Goal: Feedback & Contribution: Submit feedback/report problem

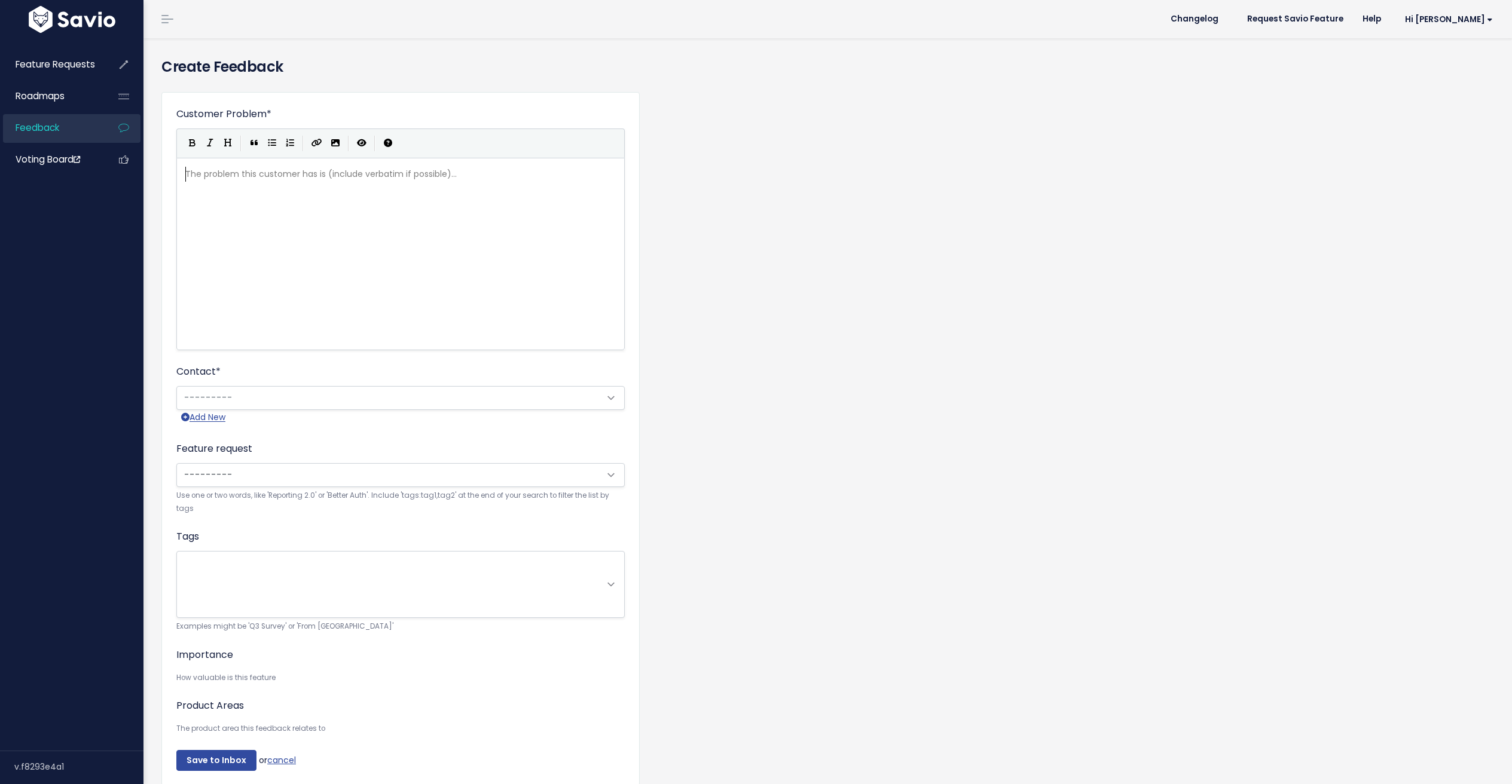
scroll to position [3, 0]
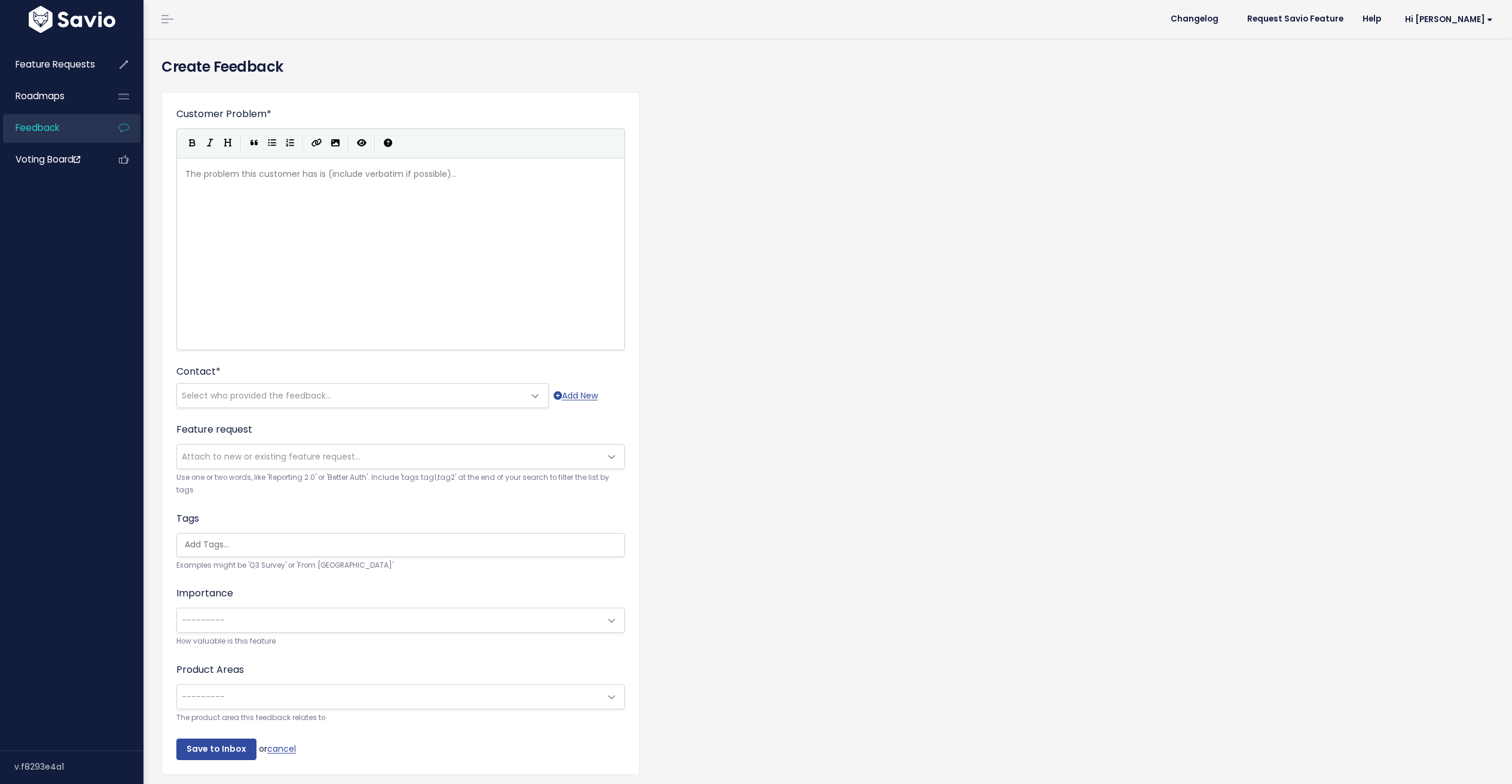
click at [309, 226] on div "The problem this customer has is (include verbatim if possible)... xxxxxxxxxx ​" at bounding box center [415, 269] width 465 height 209
type textarea "Client wants a way to see whether messges"
type textarea "ages have bounced back"
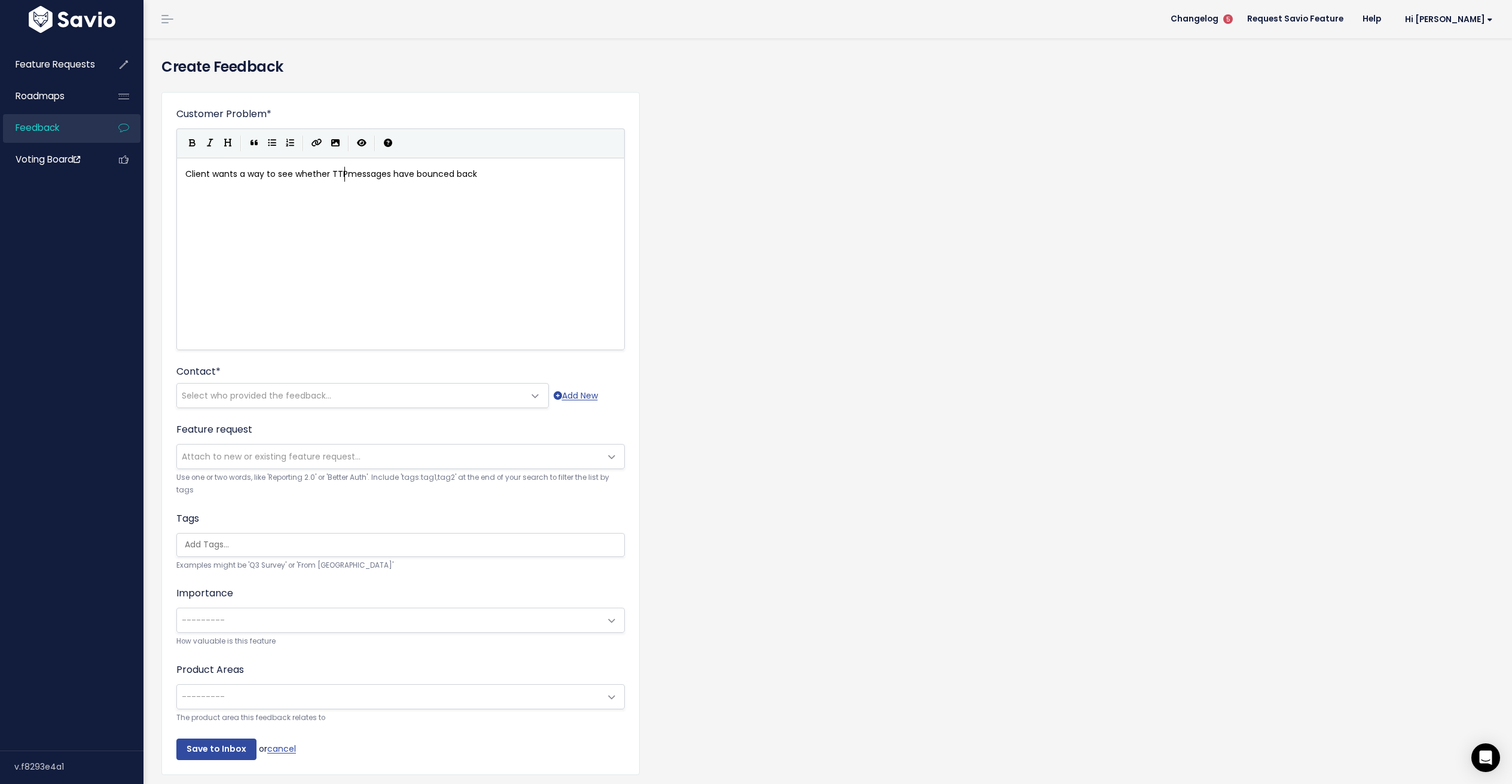
type textarea "TTP"
type textarea "(e.g. bad number or email)"
click at [310, 391] on span "Select who provided the feedback..." at bounding box center [256, 396] width 149 height 12
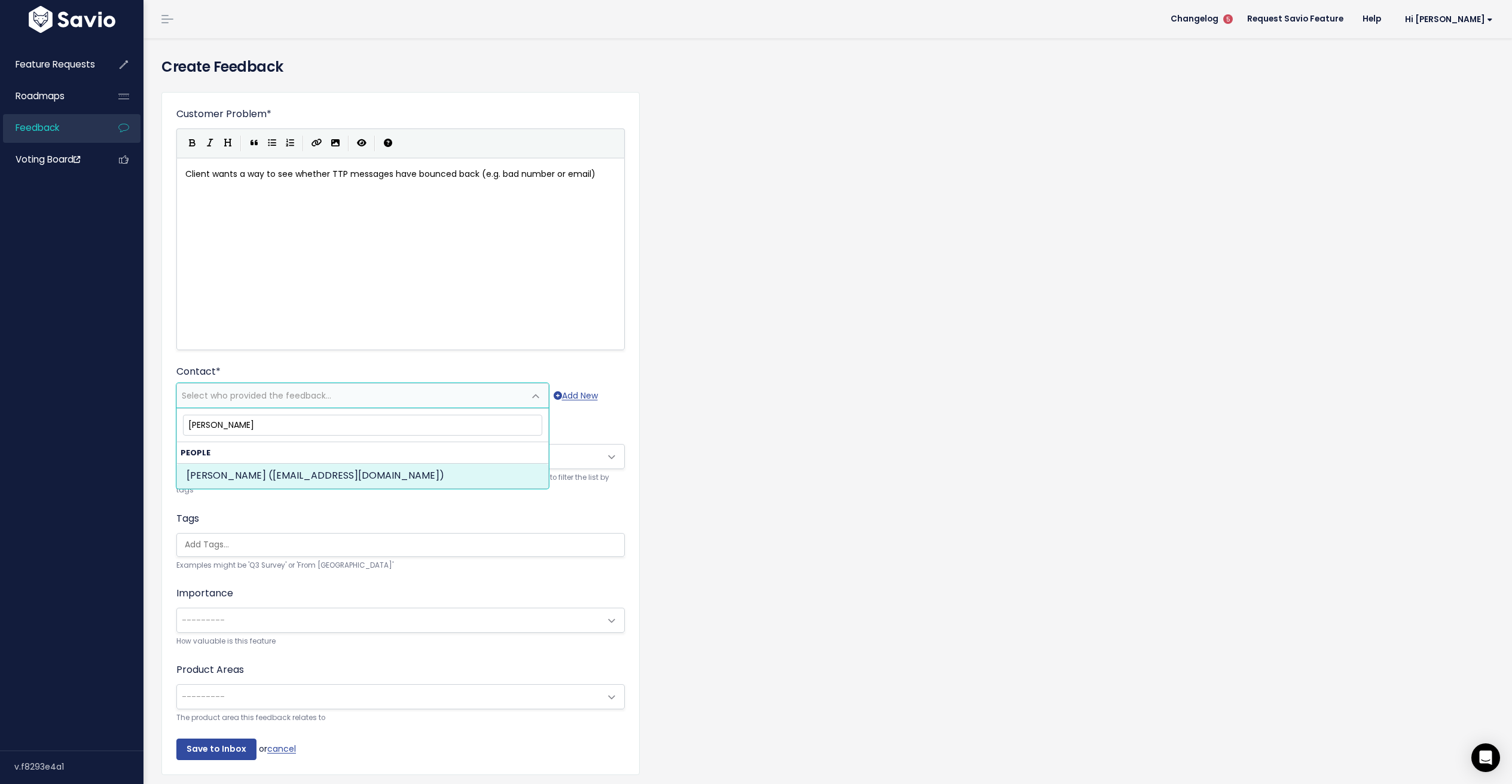
type input "heidi simo"
select select "82345570"
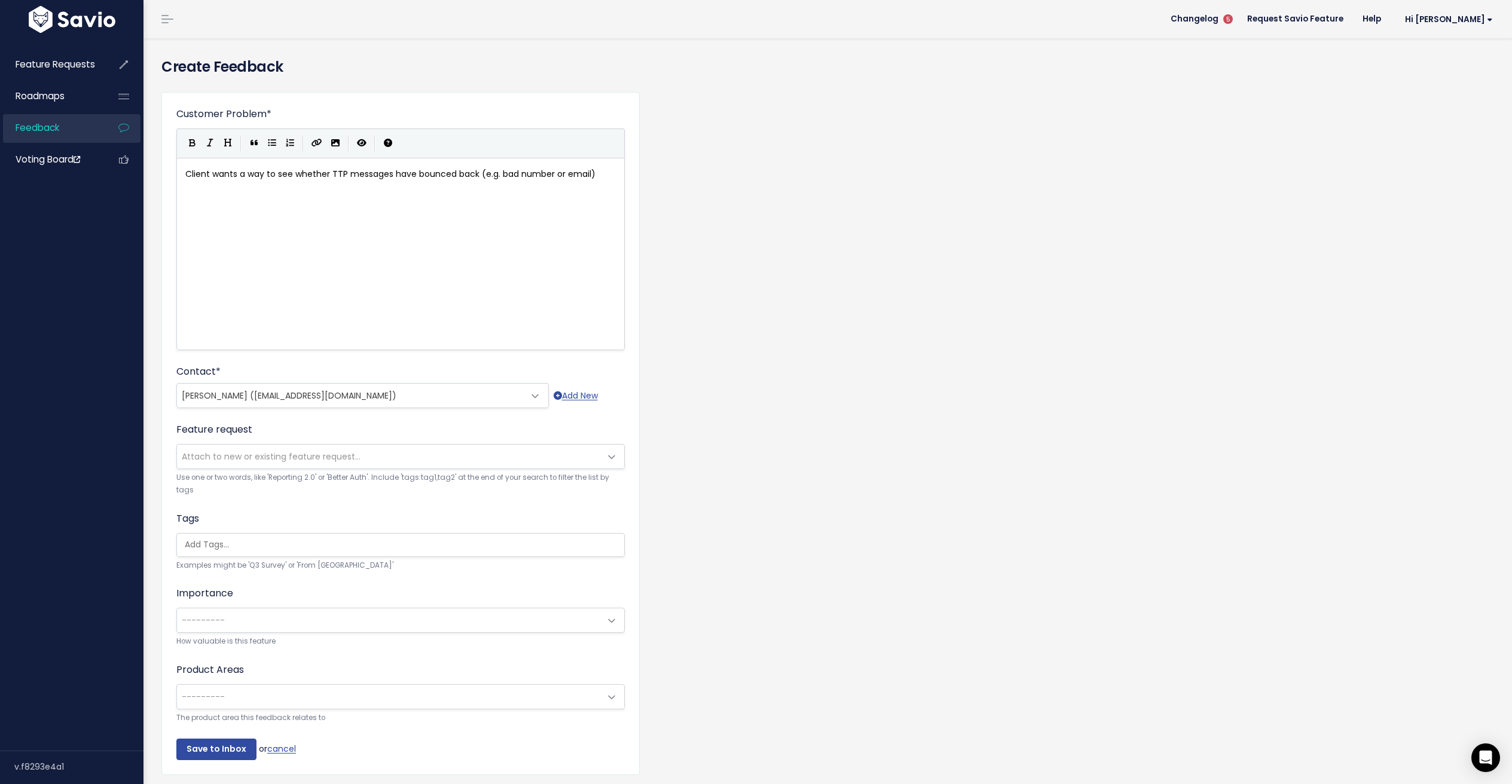
click at [254, 619] on span "---------" at bounding box center [388, 621] width 423 height 24
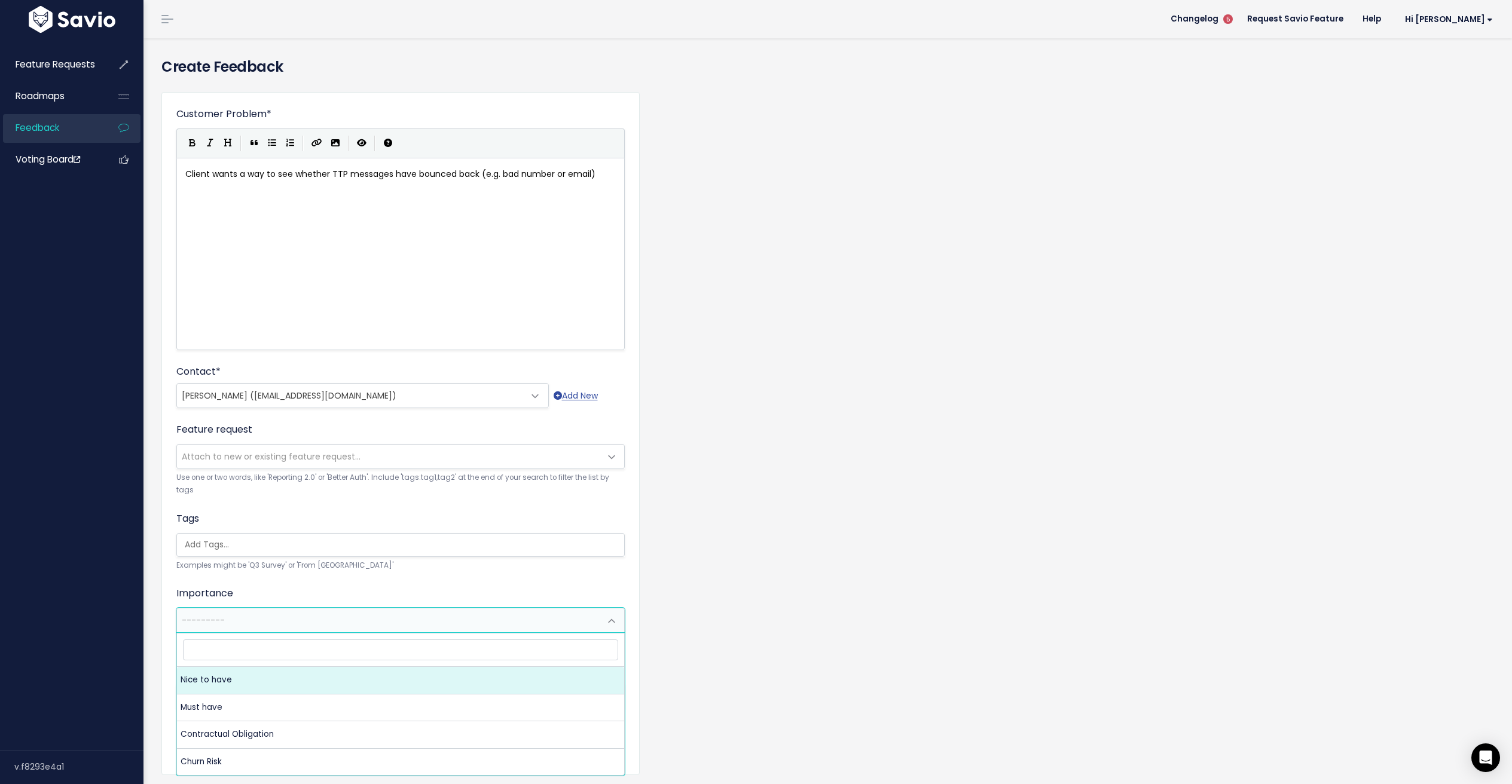
select select "NICE_TO_HAVE"
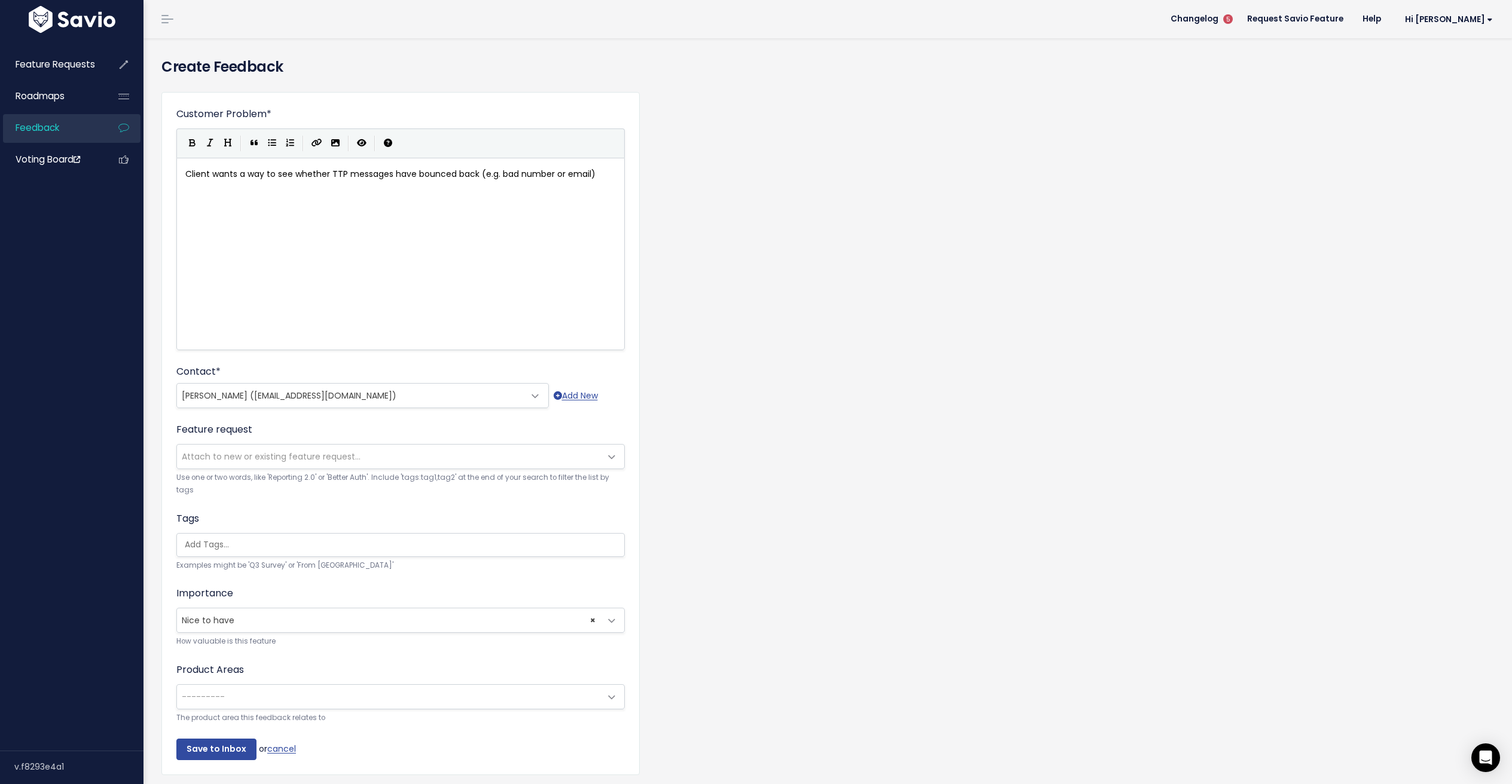
click at [402, 696] on span "---------" at bounding box center [388, 697] width 423 height 24
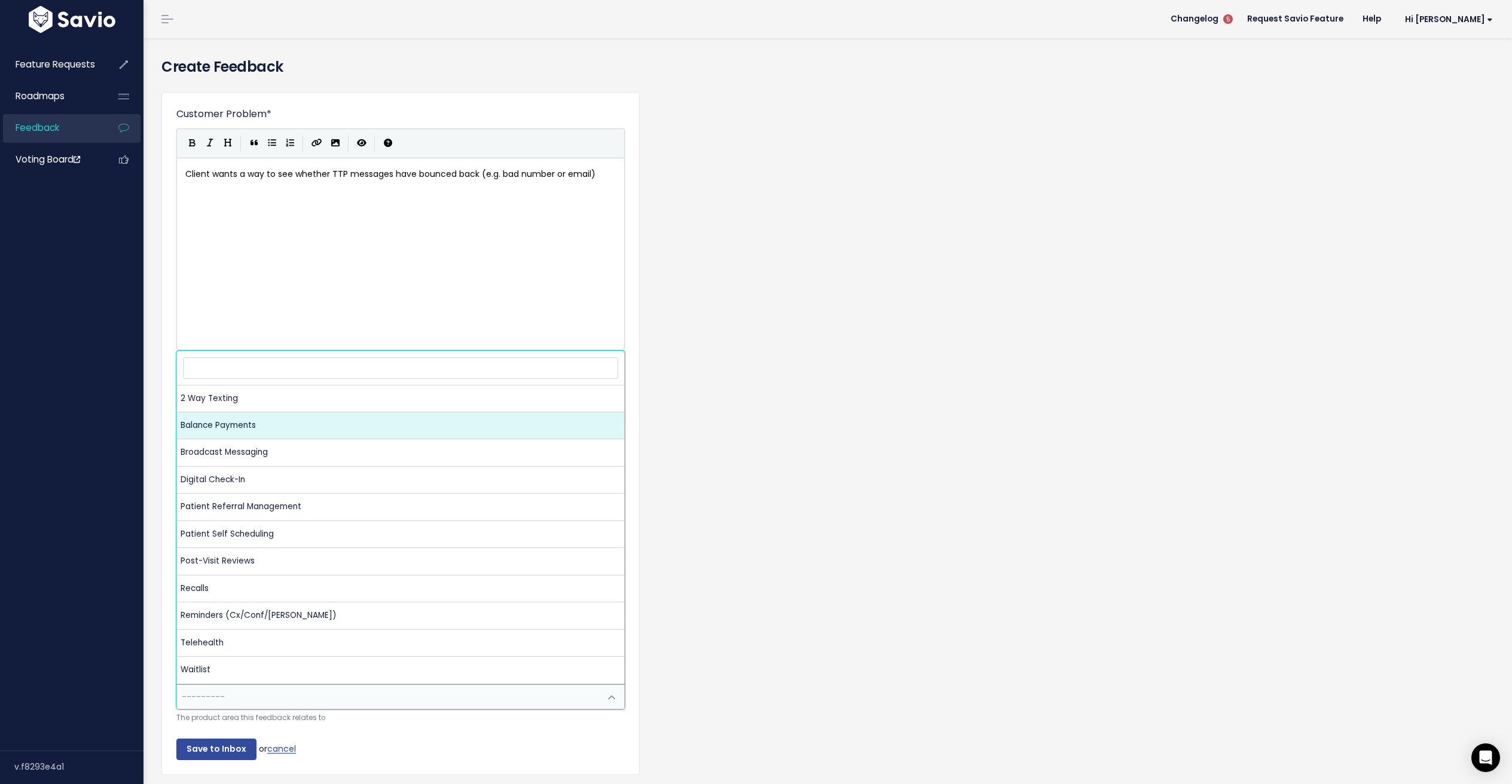
select select "NP:BALANCE_PAYMENTS"
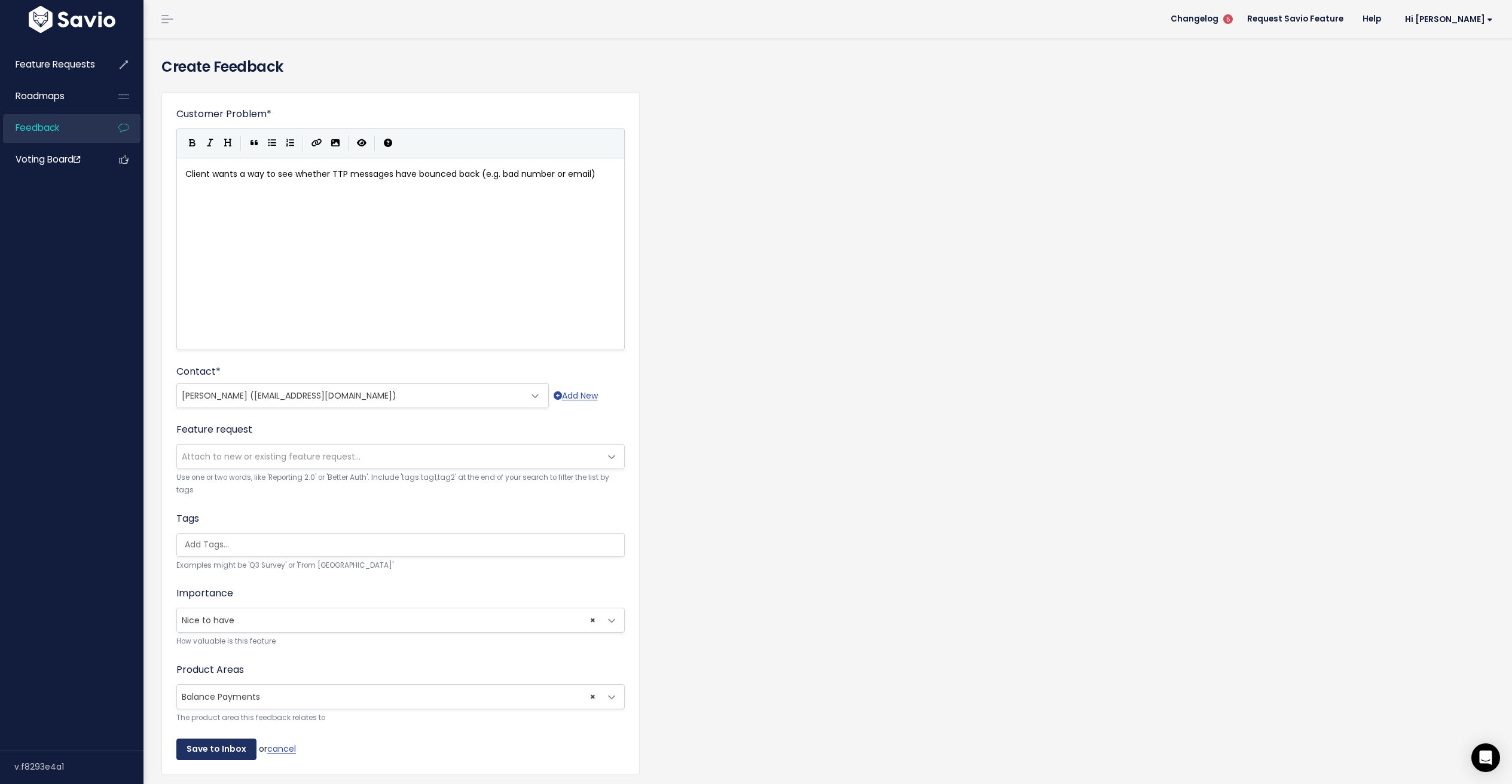
click at [208, 752] on input "Save to Inbox" at bounding box center [216, 750] width 80 height 21
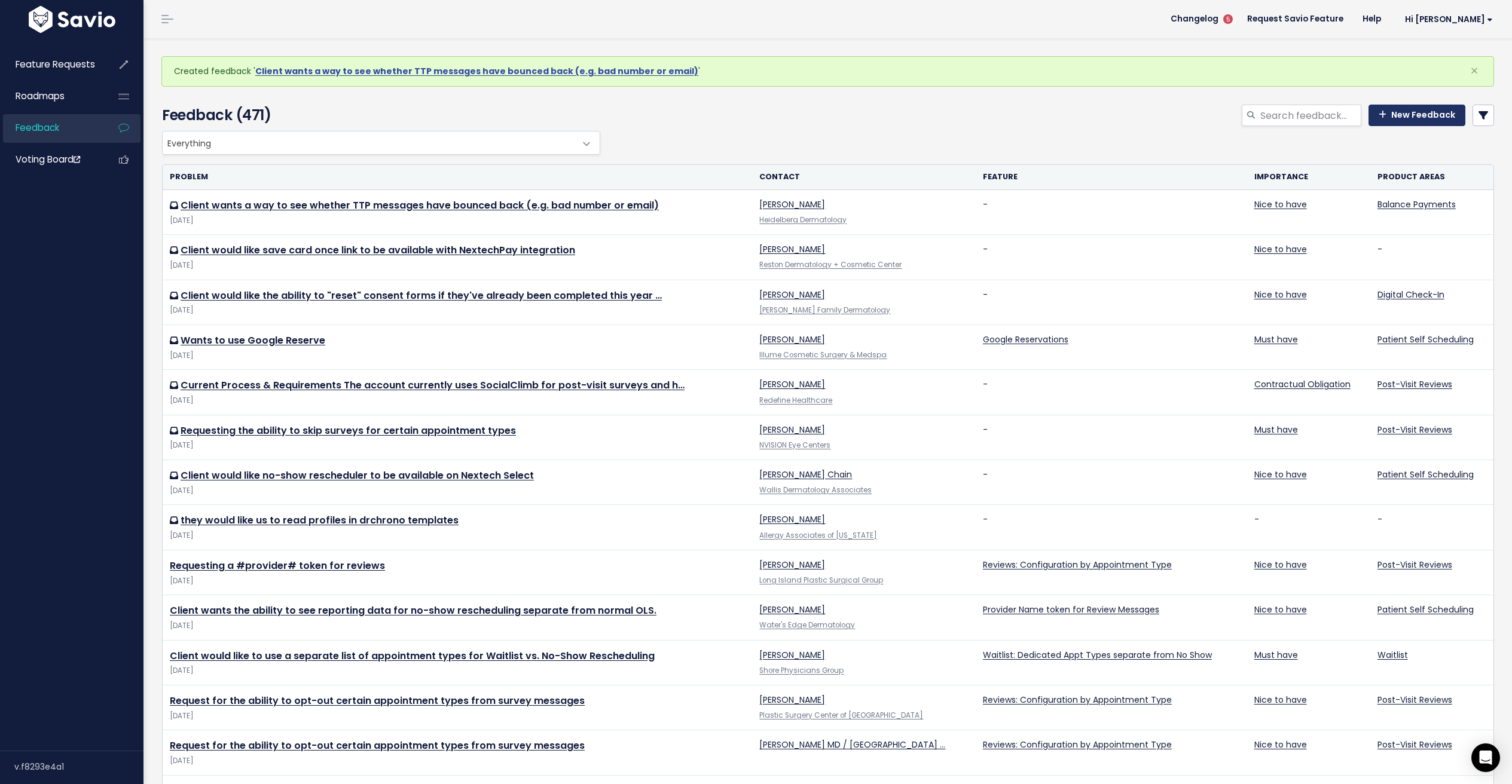
click at [1386, 107] on link "New Feedback" at bounding box center [1417, 115] width 97 height 21
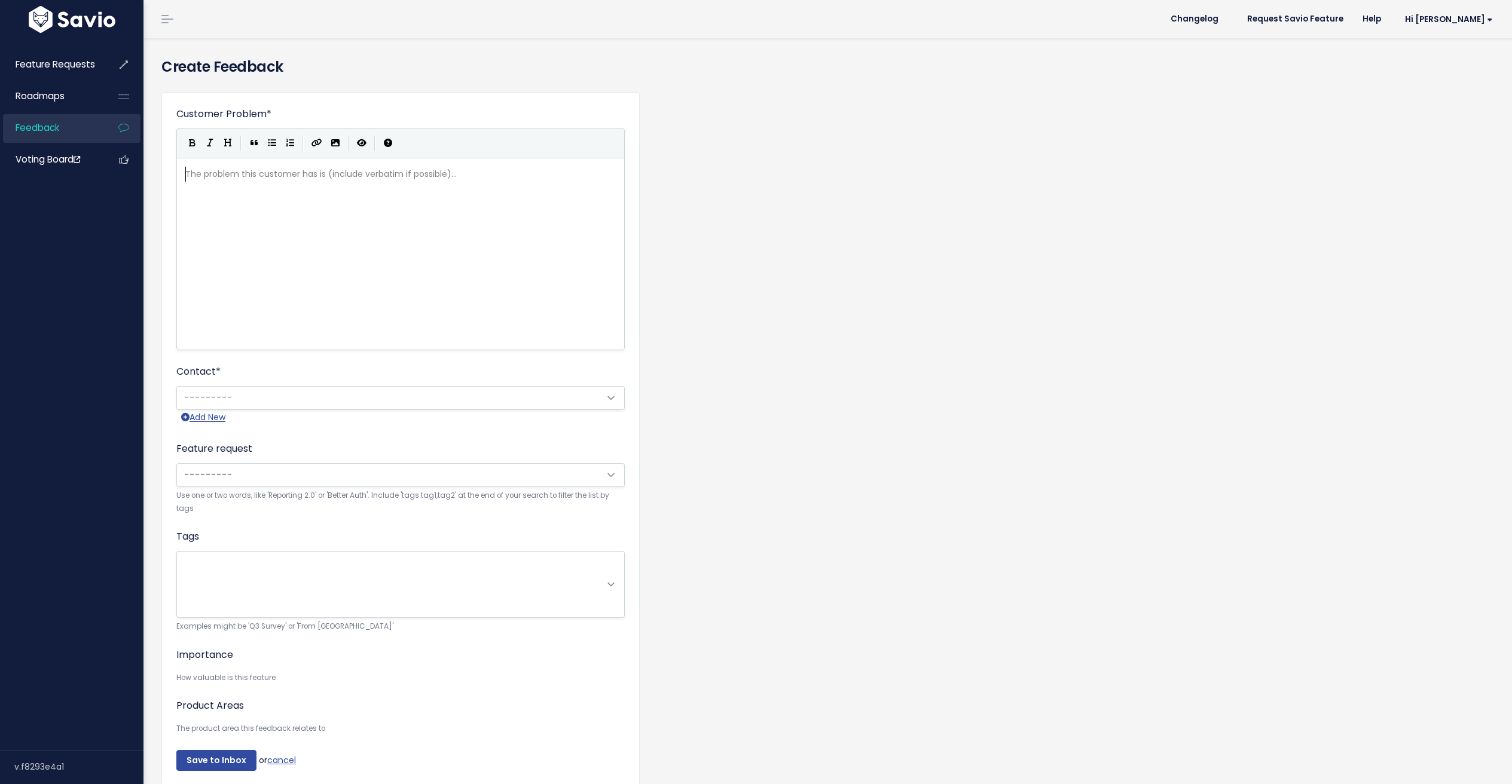
scroll to position [1, 0]
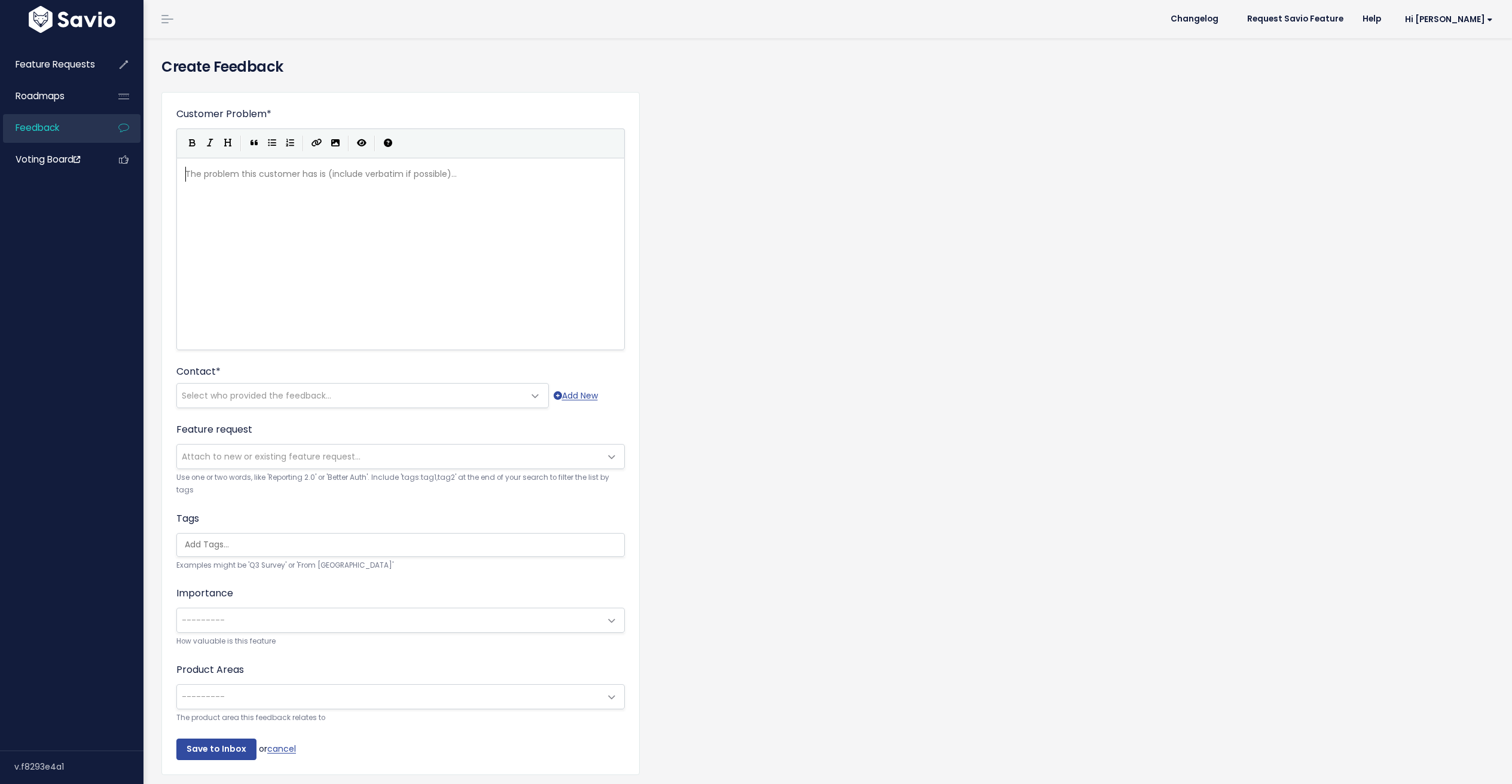
click at [512, 237] on div "The problem this customer has is (include verbatim if possible)... xxxxxxxxxx ​" at bounding box center [415, 269] width 465 height 209
type textarea "Client wants a TTP report that includes number of messages sent to the patient"
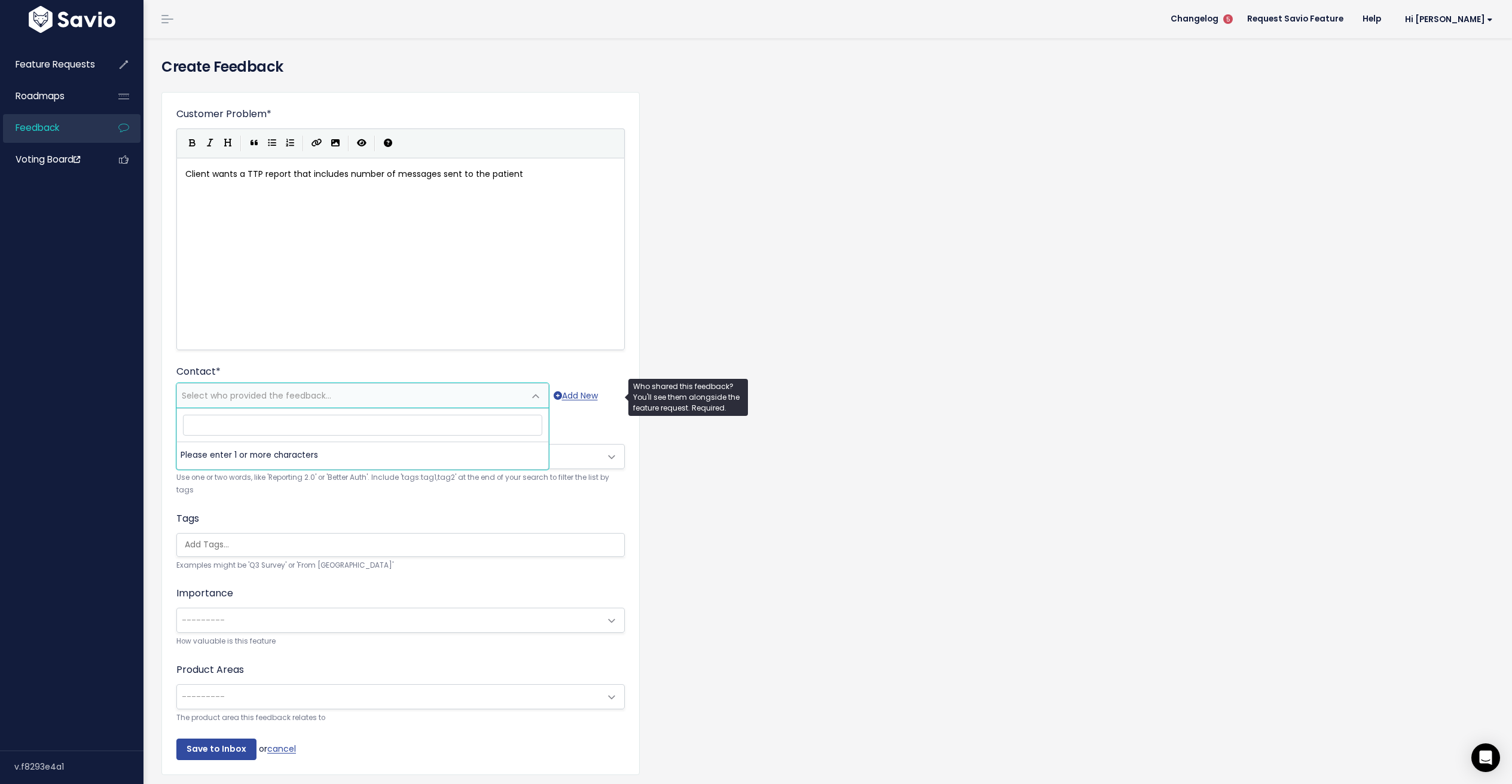
click at [483, 389] on span "Select who provided the feedback..." at bounding box center [350, 396] width 348 height 24
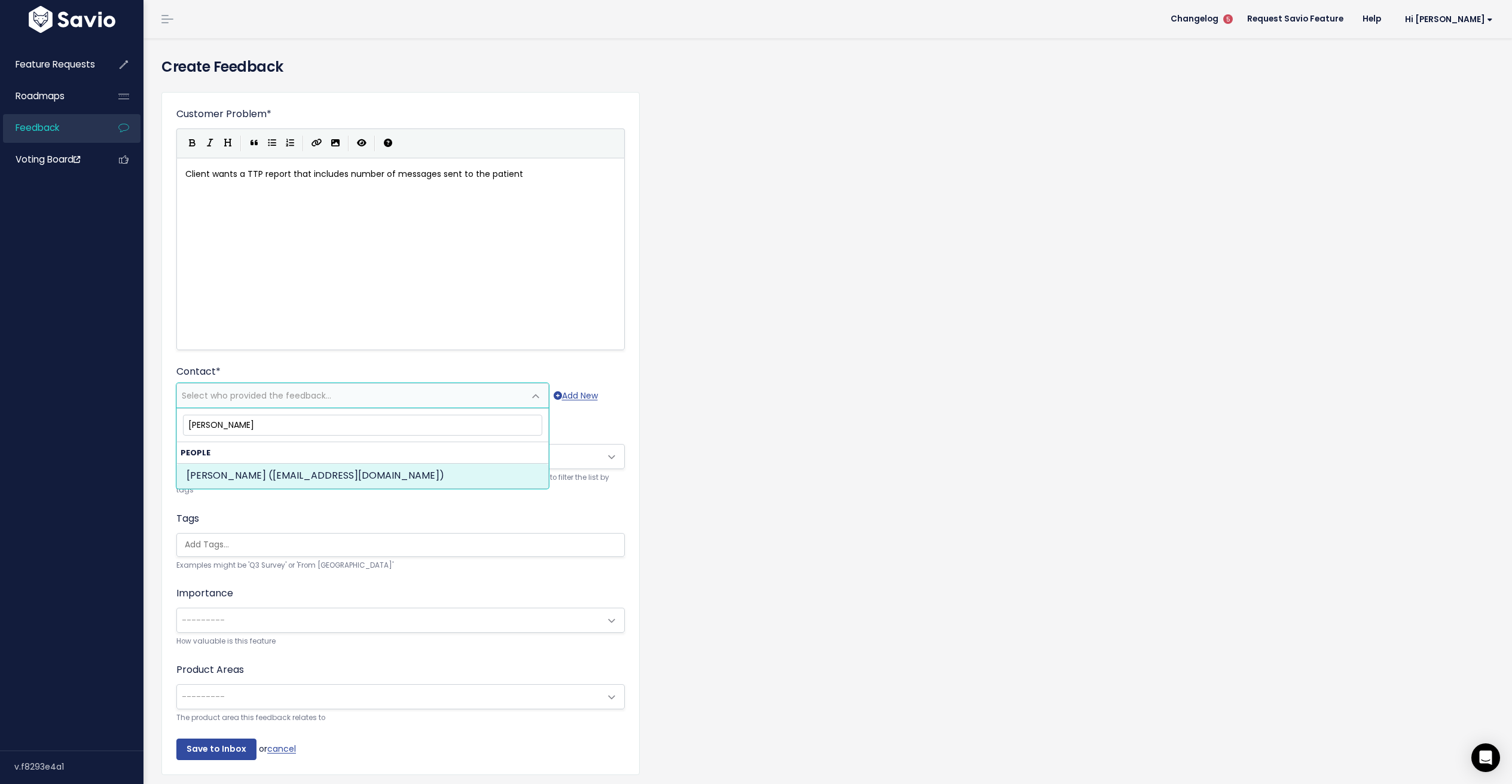
type input "heidi sim"
select select "82345570"
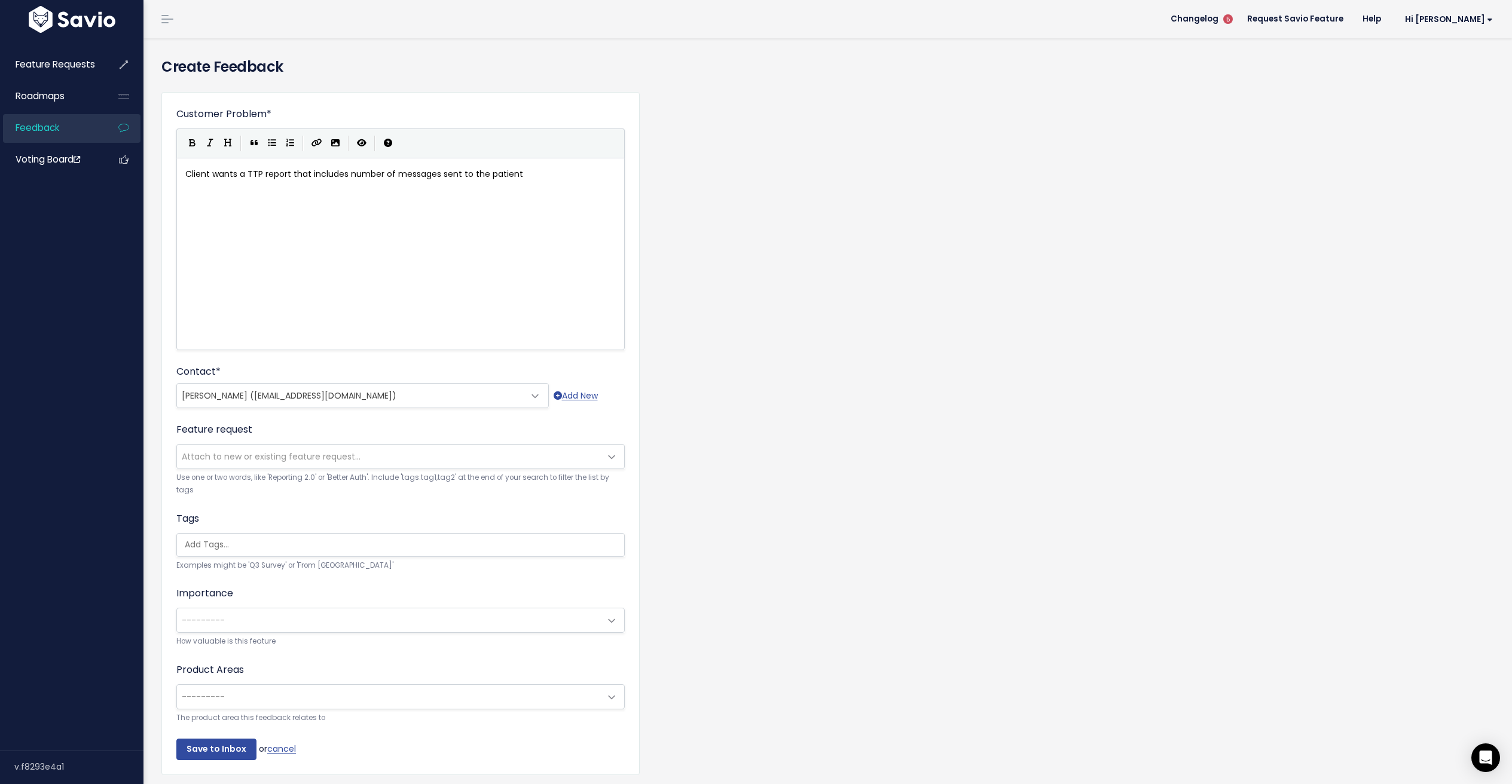
click at [261, 615] on span "---------" at bounding box center [388, 621] width 423 height 24
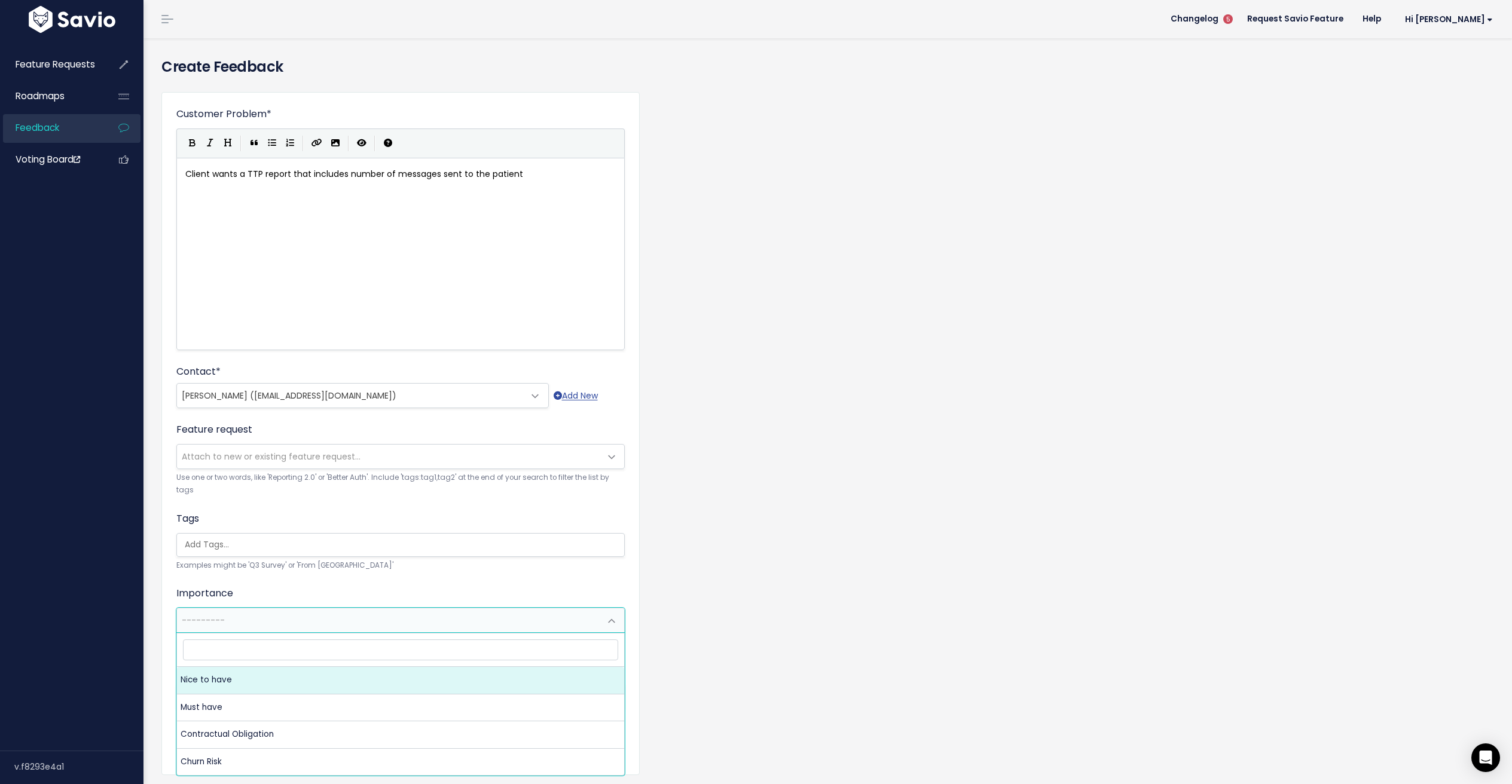
select select "NICE_TO_HAVE"
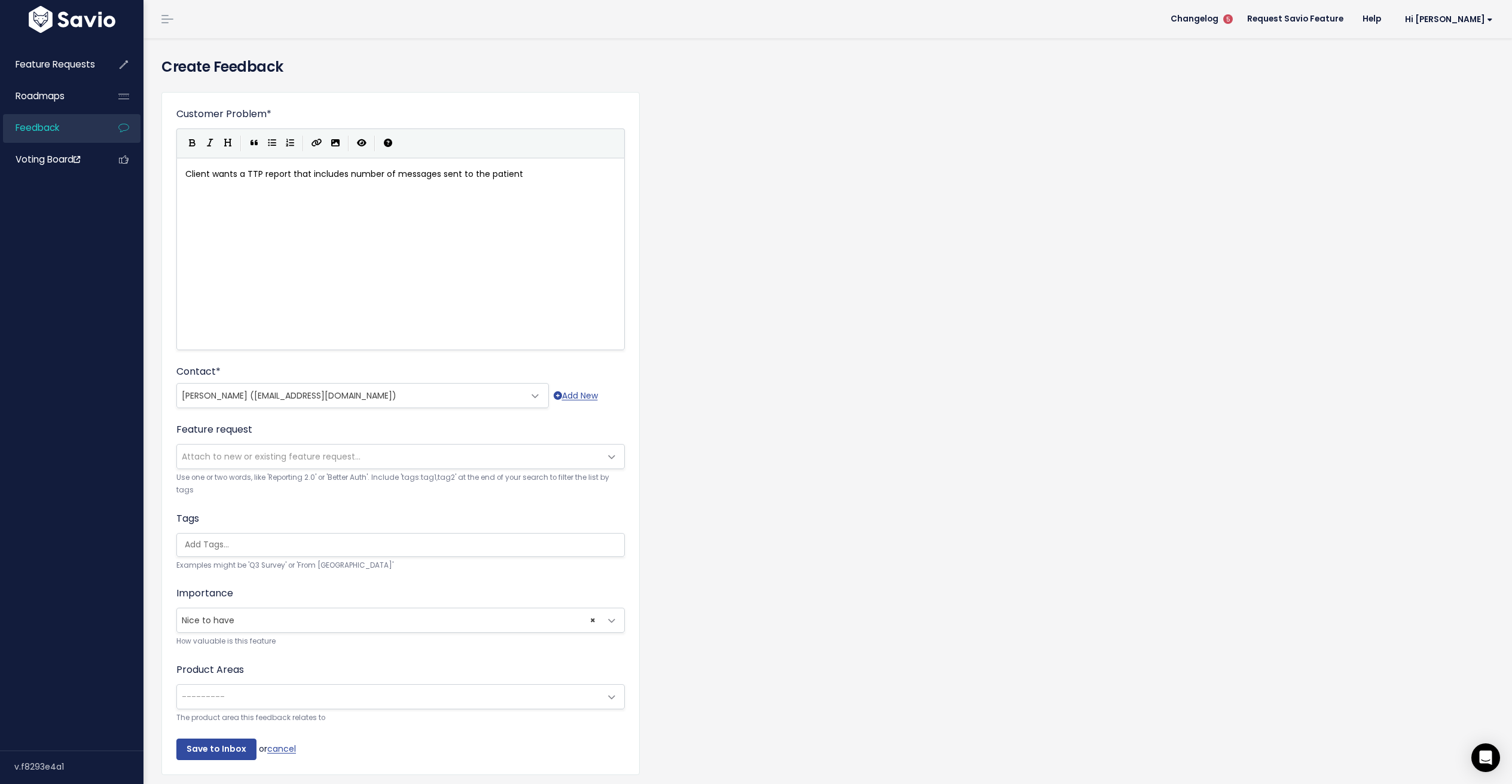
click at [267, 696] on span "---------" at bounding box center [388, 697] width 423 height 24
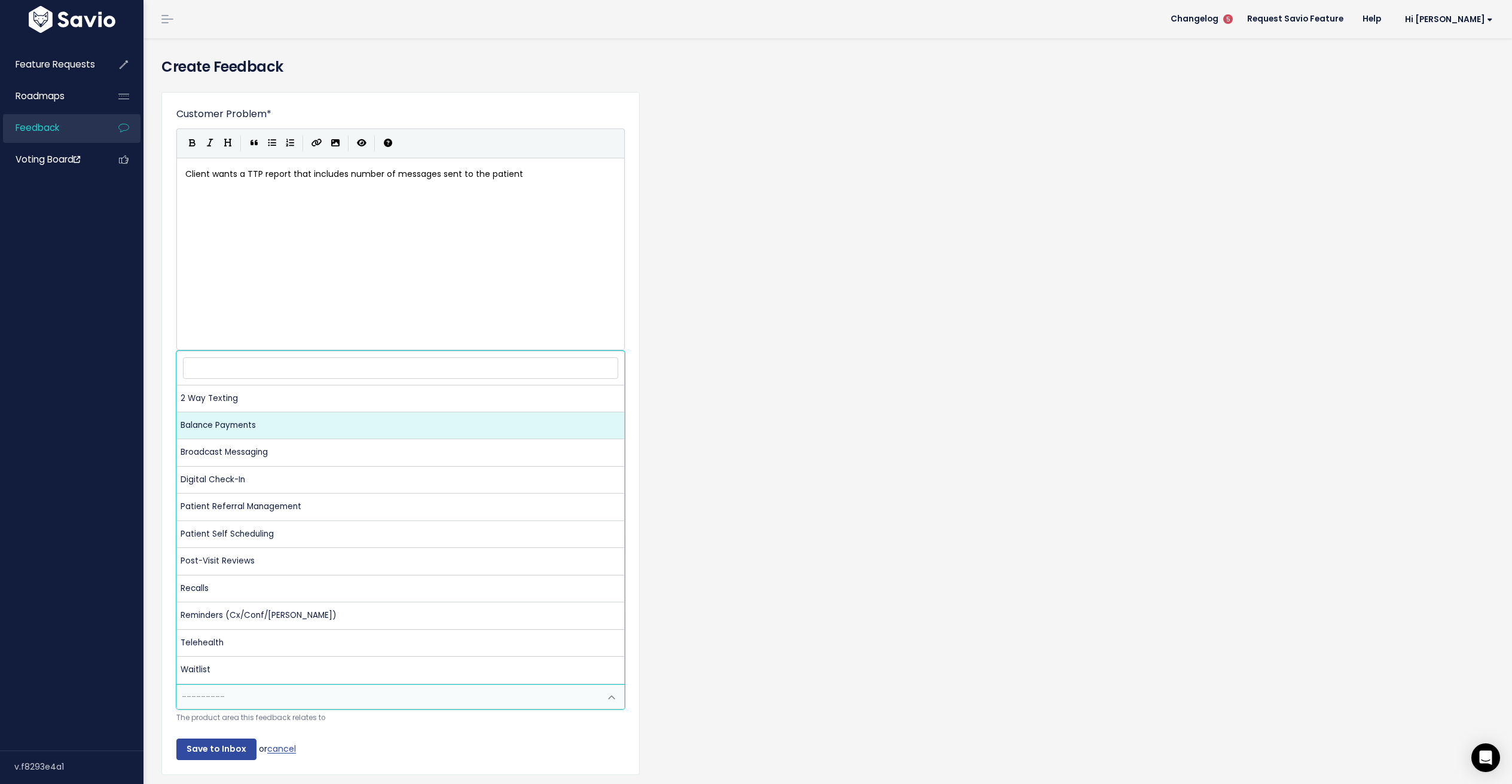
select select "NP:BALANCE_PAYMENTS"
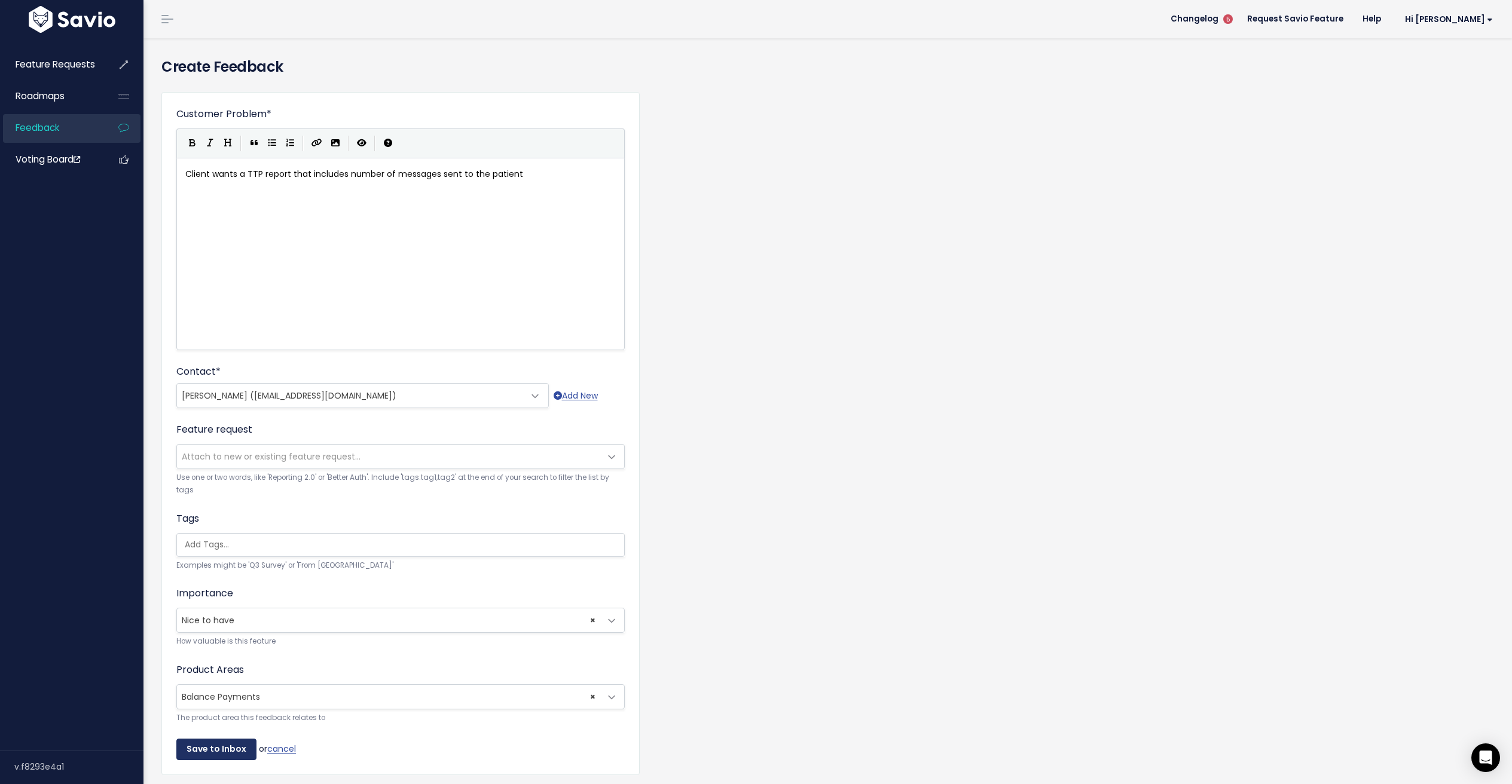
click at [220, 753] on input "Save to Inbox" at bounding box center [216, 750] width 80 height 21
